Goal: Information Seeking & Learning: Learn about a topic

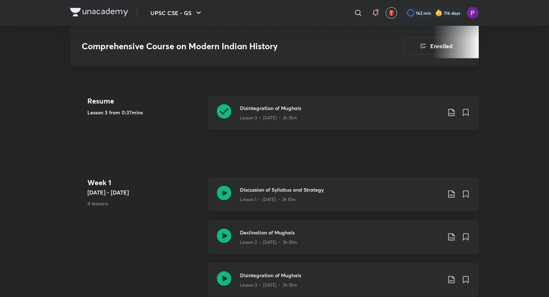
click at [310, 236] on div "Lesson 2 • [DATE] • 2h 20m" at bounding box center [341, 240] width 202 height 9
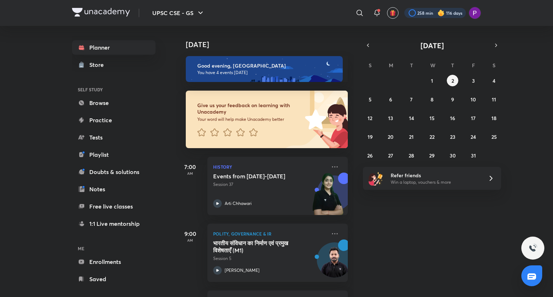
click at [419, 11] on div at bounding box center [435, 13] width 62 height 10
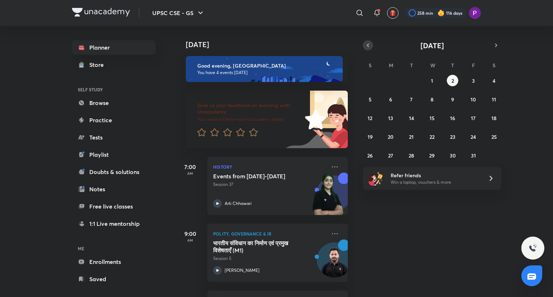
click at [365, 45] on icon "button" at bounding box center [368, 45] width 6 height 6
click at [365, 42] on icon "button" at bounding box center [368, 45] width 6 height 6
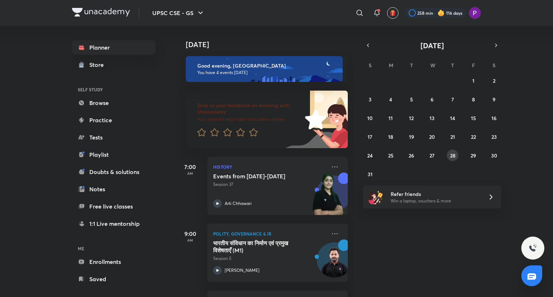
click at [453, 156] on abbr "28" at bounding box center [452, 155] width 5 height 7
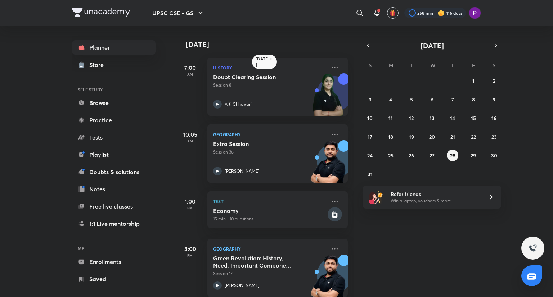
click at [357, 175] on div "28 August 7:00 AM History Doubt Clearing Session Session 8 Arti Chhawari 10:05 …" at bounding box center [364, 161] width 376 height 271
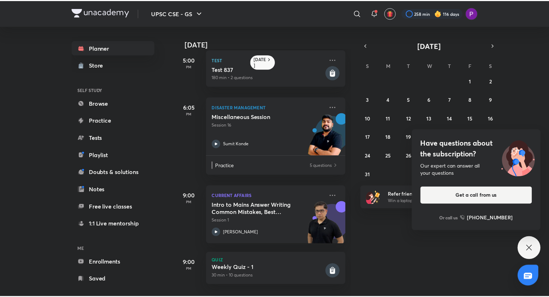
scroll to position [262, 0]
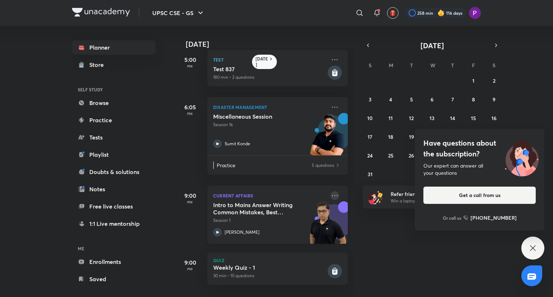
click at [330, 191] on icon at bounding box center [334, 195] width 9 height 9
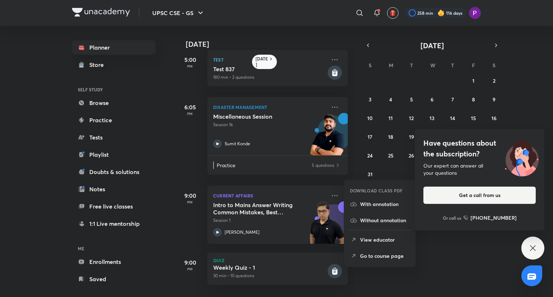
click at [367, 254] on p "Go to course page" at bounding box center [385, 256] width 50 height 8
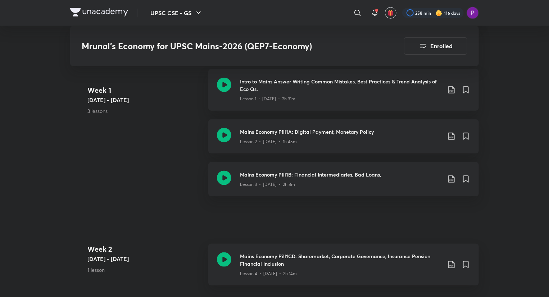
scroll to position [389, 0]
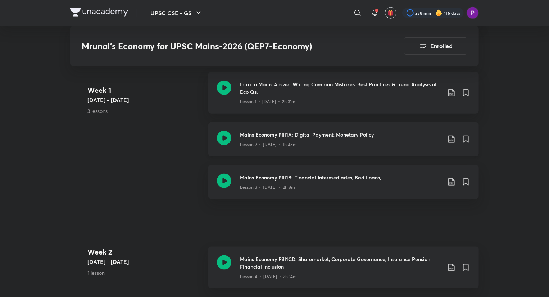
click at [348, 139] on div "Lesson 2 • Aug 29 • 1h 45m" at bounding box center [341, 143] width 202 height 9
